Goal: Task Accomplishment & Management: Use online tool/utility

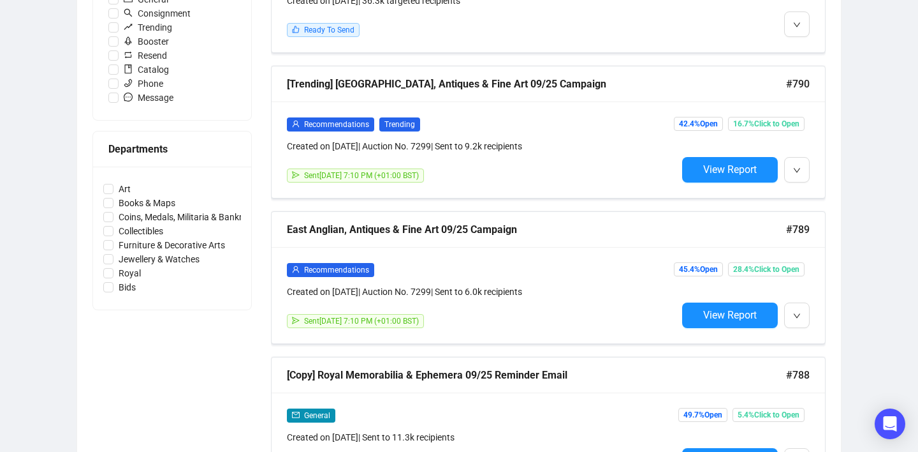
scroll to position [474, 0]
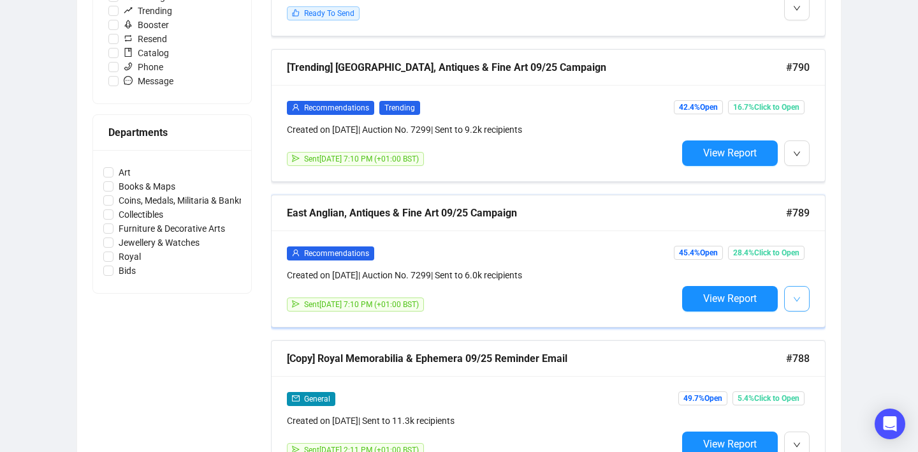
click at [800, 299] on icon "down" at bounding box center [797, 299] width 8 height 8
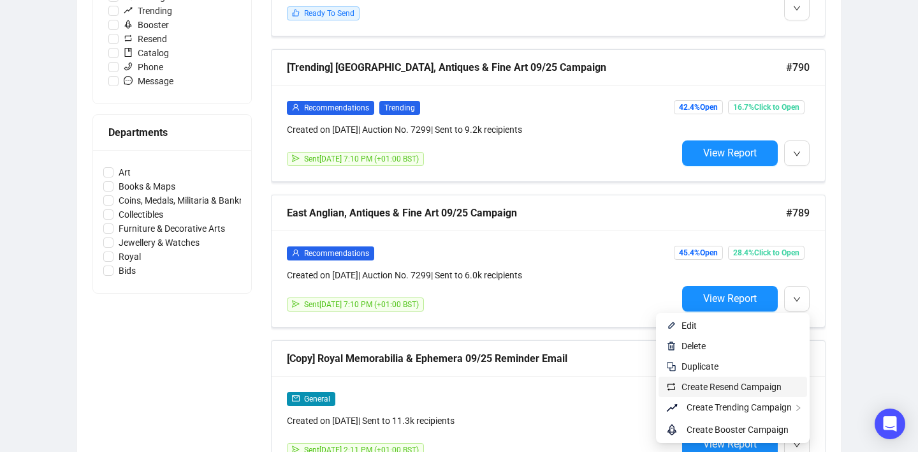
click at [742, 385] on span "Create Resend Campaign" at bounding box center [732, 386] width 100 height 10
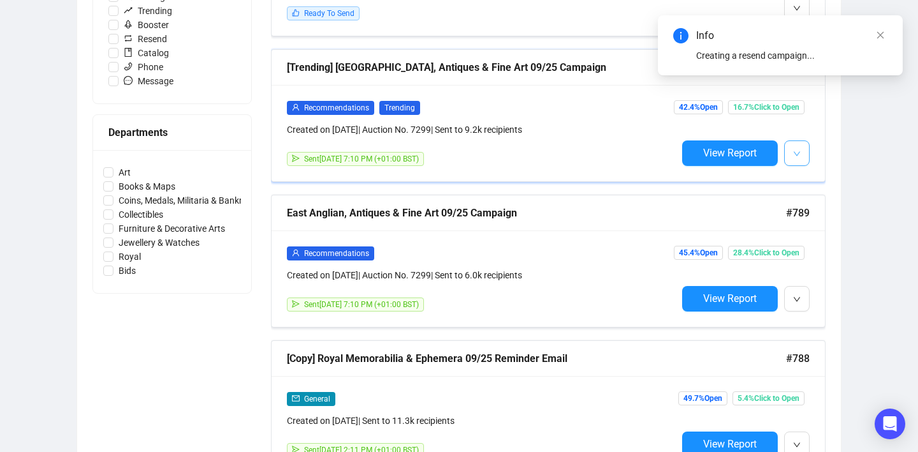
click at [790, 154] on button "button" at bounding box center [797, 153] width 26 height 26
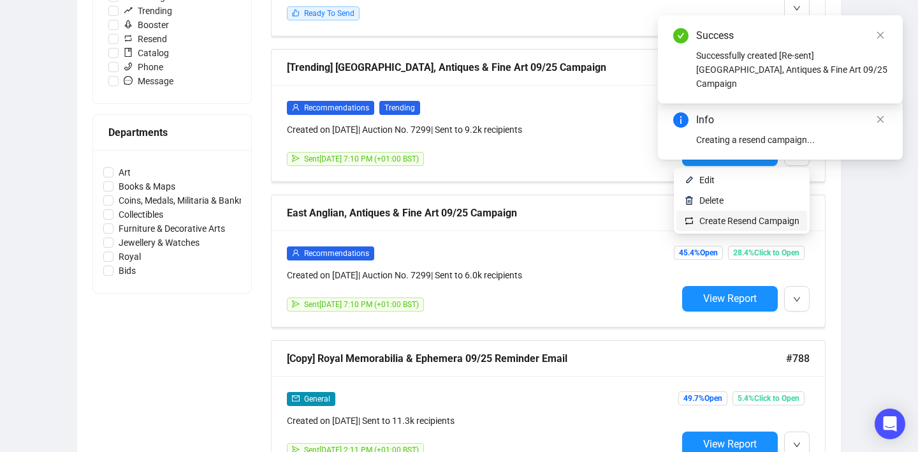
click at [756, 217] on span "Create Resend Campaign" at bounding box center [750, 221] width 100 height 10
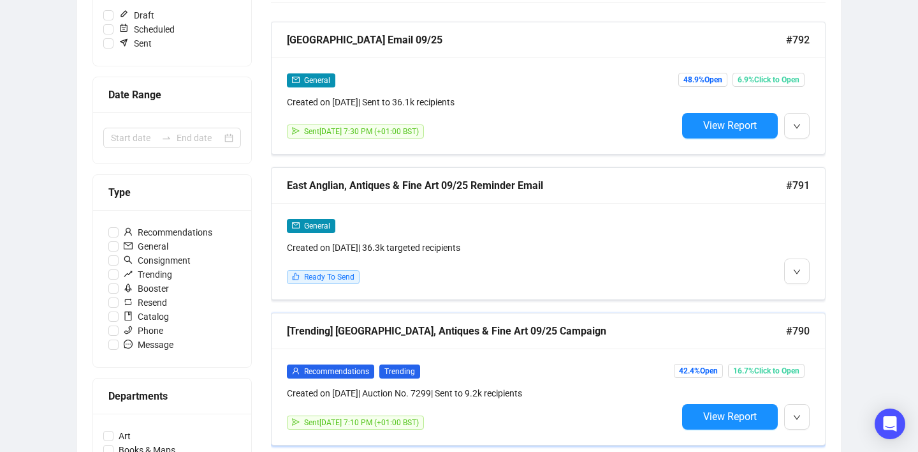
scroll to position [216, 0]
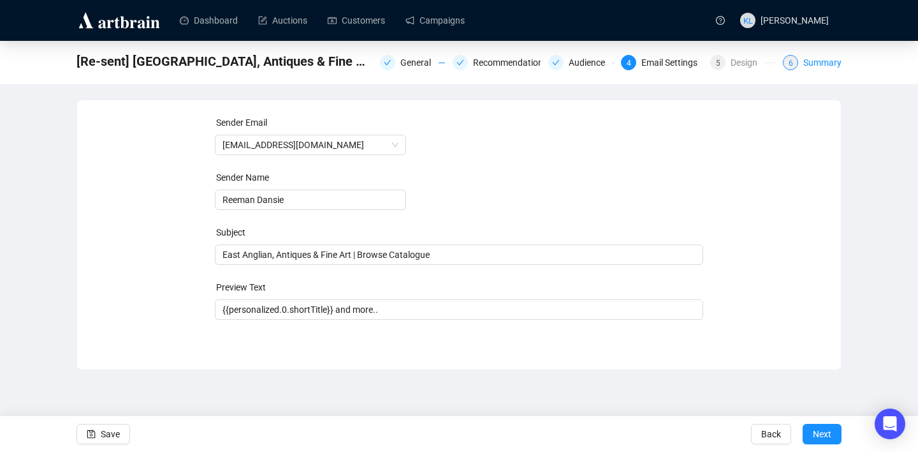
click at [792, 65] on div "6" at bounding box center [790, 62] width 15 height 15
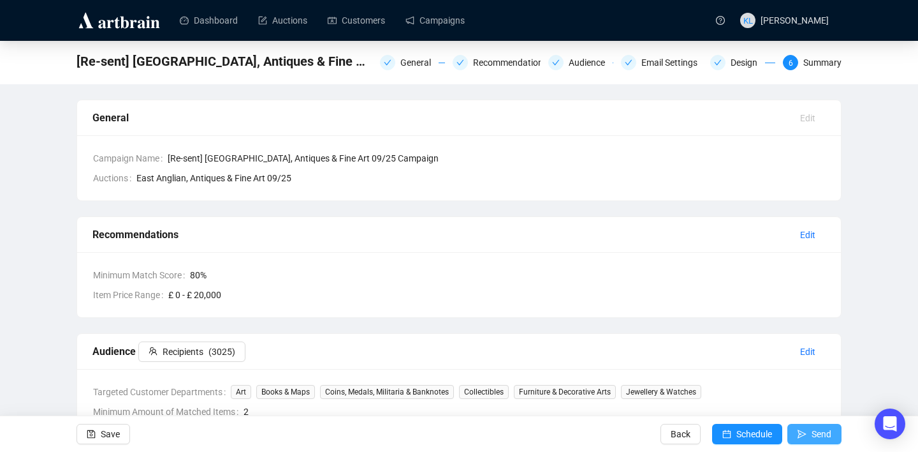
click at [809, 430] on button "Send" at bounding box center [815, 433] width 54 height 20
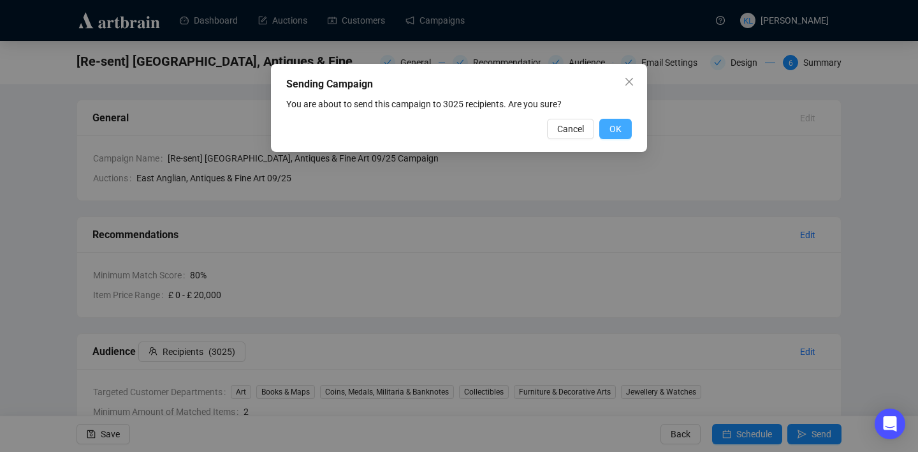
click at [615, 128] on span "OK" at bounding box center [616, 129] width 12 height 14
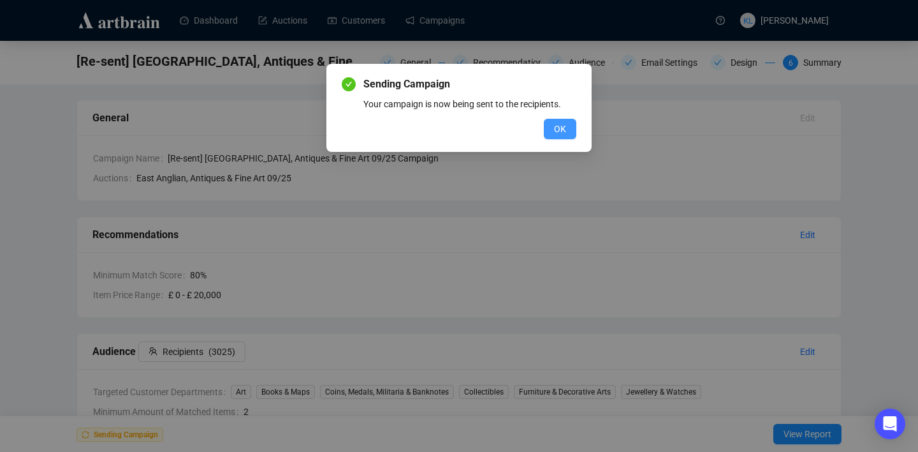
click at [569, 130] on button "OK" at bounding box center [560, 129] width 33 height 20
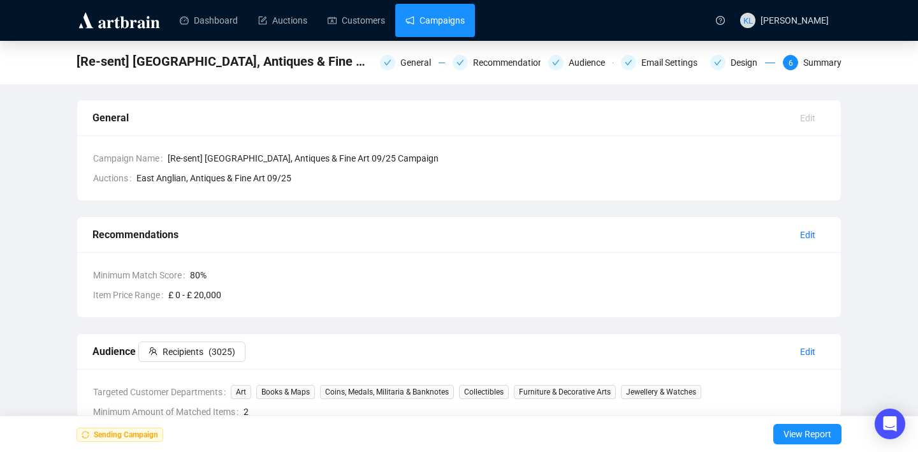
click at [439, 20] on link "Campaigns" at bounding box center [435, 20] width 59 height 33
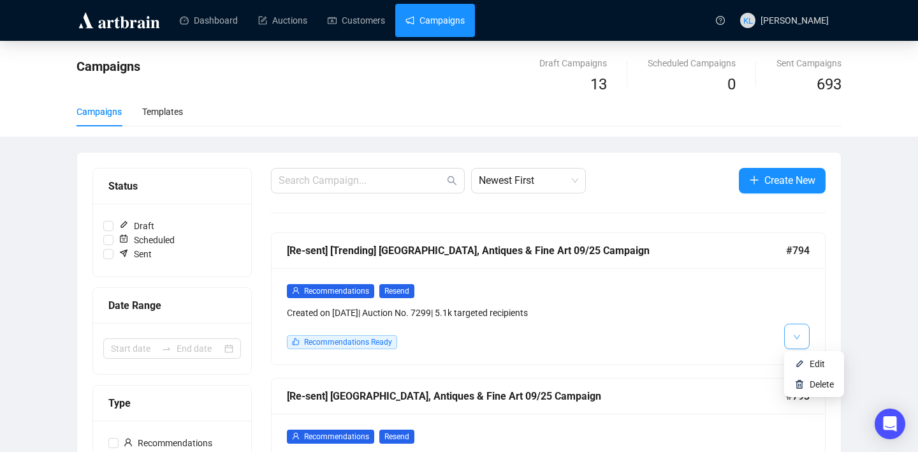
click at [790, 334] on button "button" at bounding box center [797, 336] width 26 height 26
click at [805, 360] on li "Edit" at bounding box center [814, 363] width 55 height 20
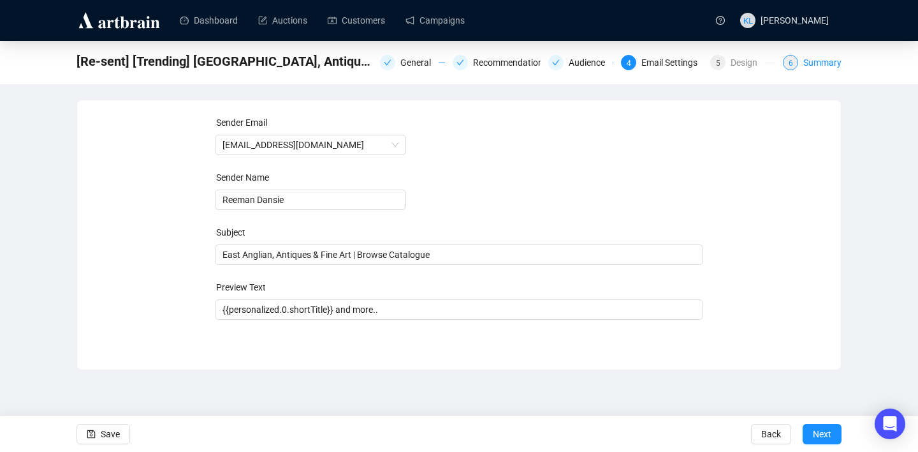
click at [810, 64] on div "Summary" at bounding box center [823, 62] width 38 height 15
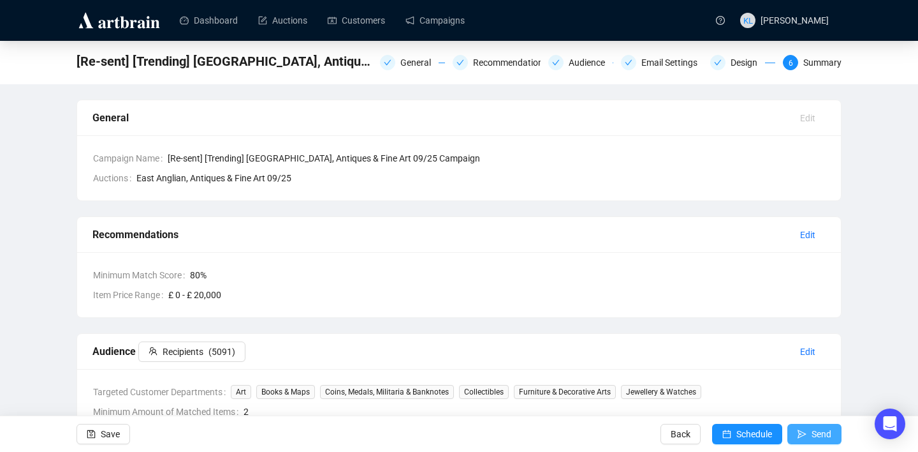
click at [802, 427] on span "submit" at bounding box center [802, 434] width 9 height 36
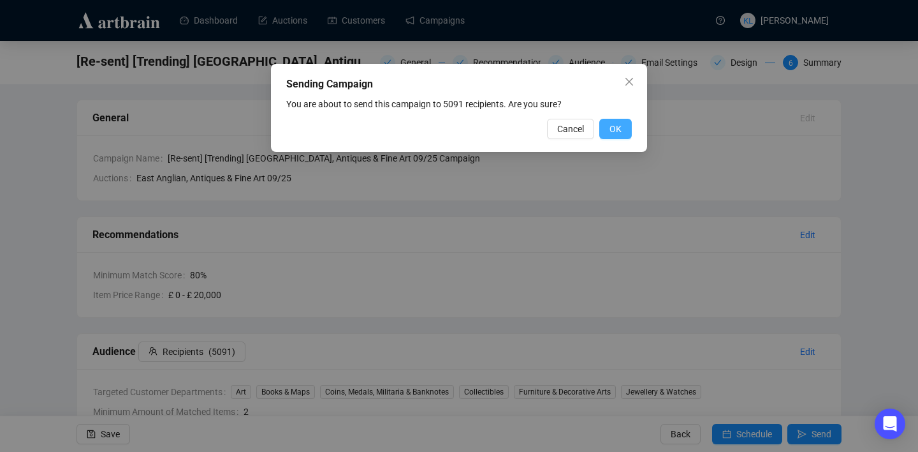
click at [622, 126] on button "OK" at bounding box center [615, 129] width 33 height 20
